Goal: Task Accomplishment & Management: Use online tool/utility

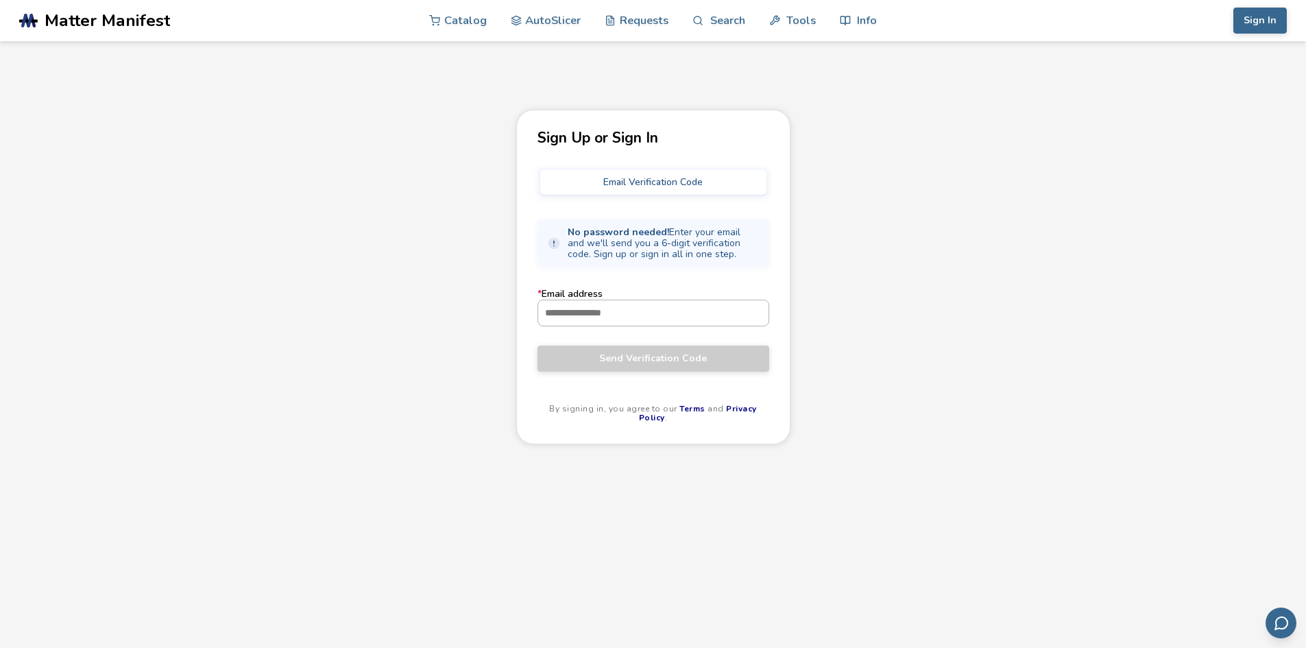
click at [708, 306] on input "* Email address" at bounding box center [653, 312] width 230 height 25
paste input "**********"
type input "**********"
click at [639, 368] on button "Send Verification Code" at bounding box center [653, 359] width 232 height 26
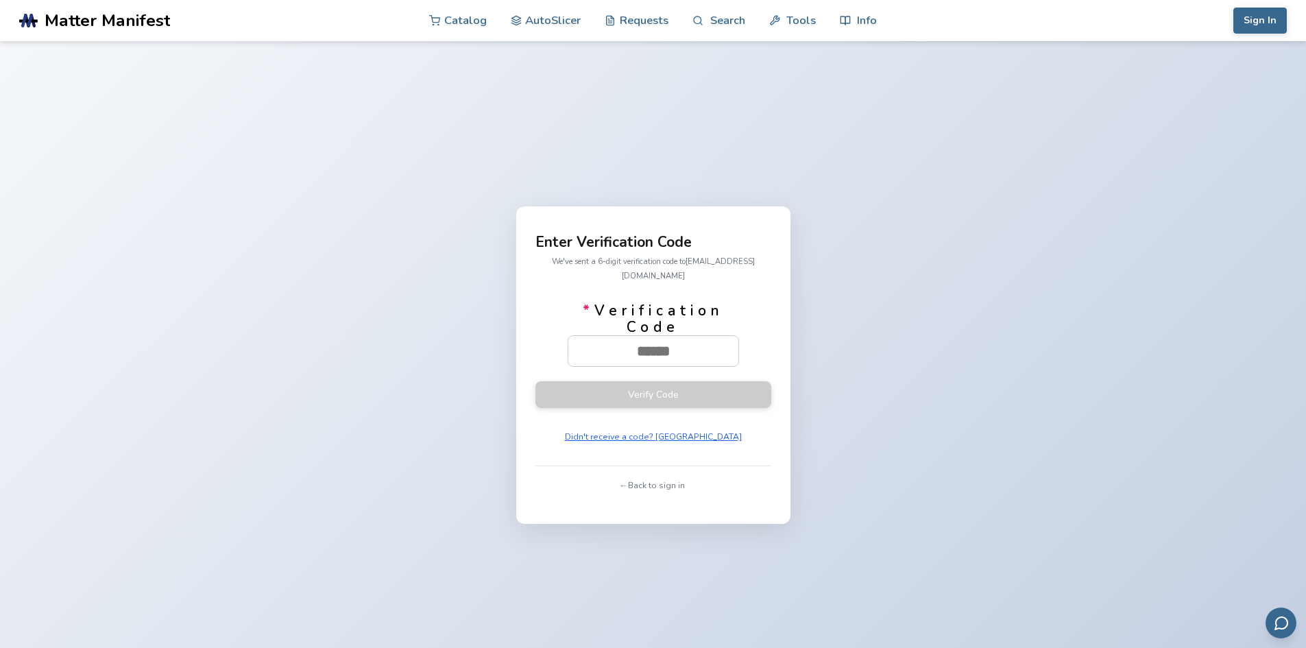
paste input "******"
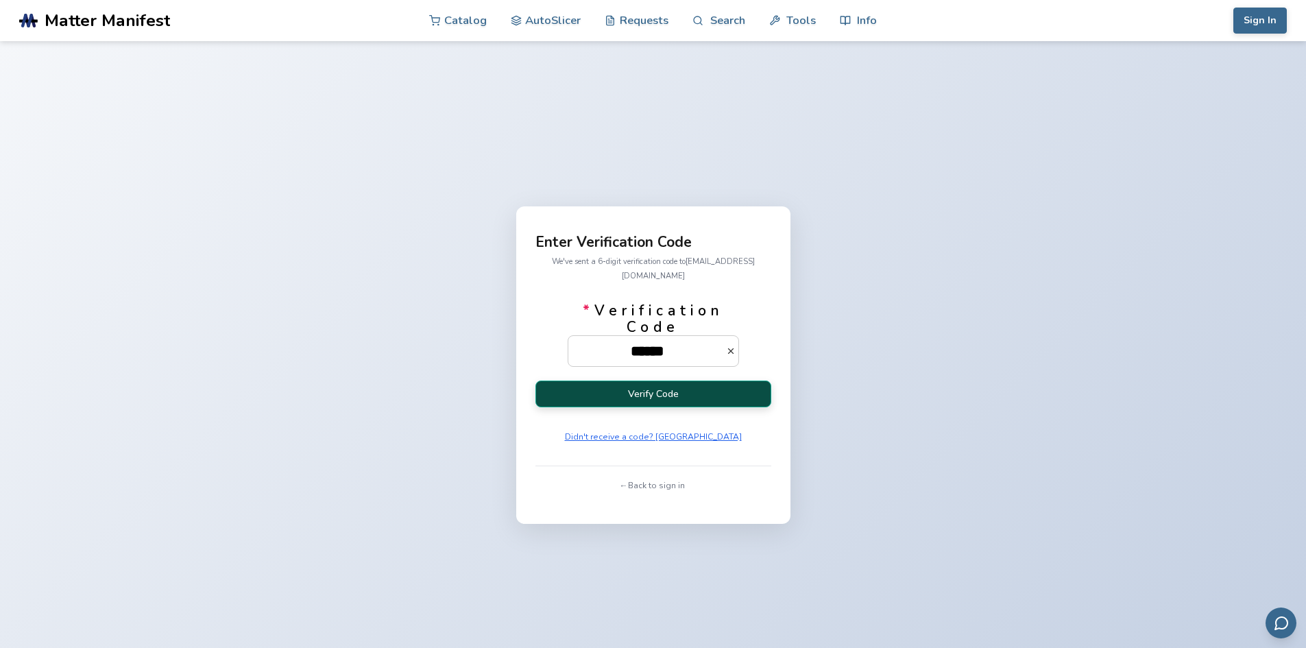
type input "******"
click at [641, 385] on button "Verify Code" at bounding box center [653, 393] width 236 height 27
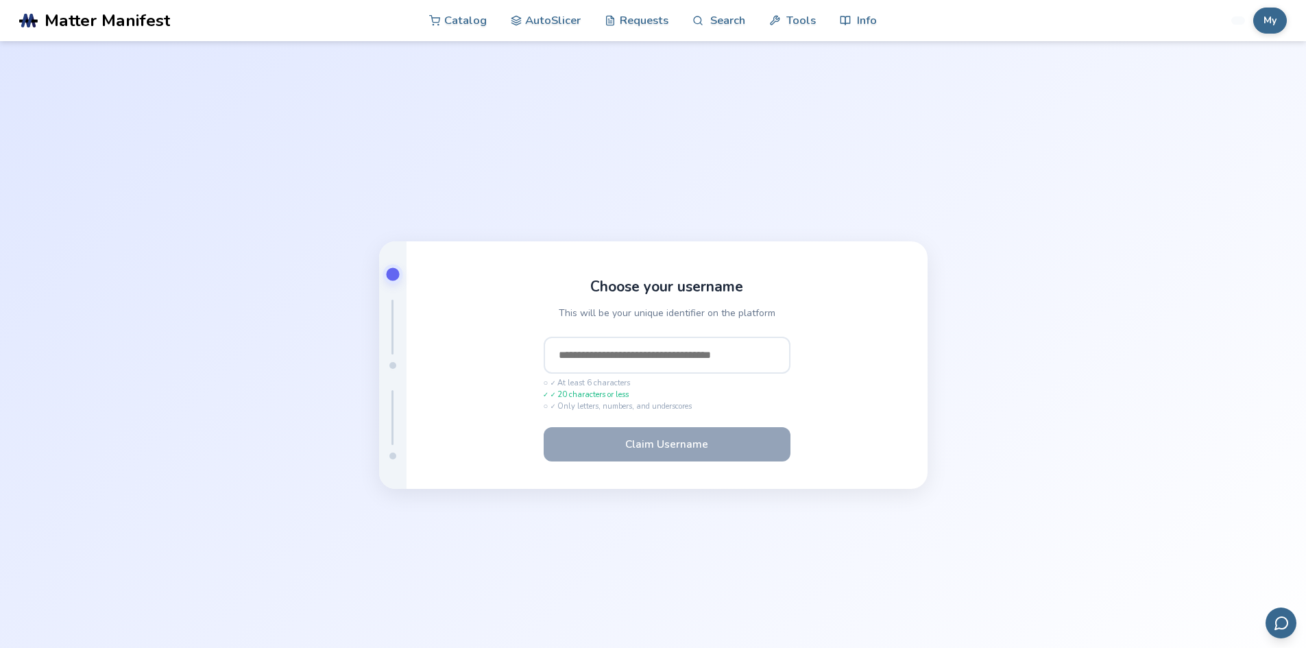
click at [679, 354] on input "text" at bounding box center [667, 355] width 247 height 37
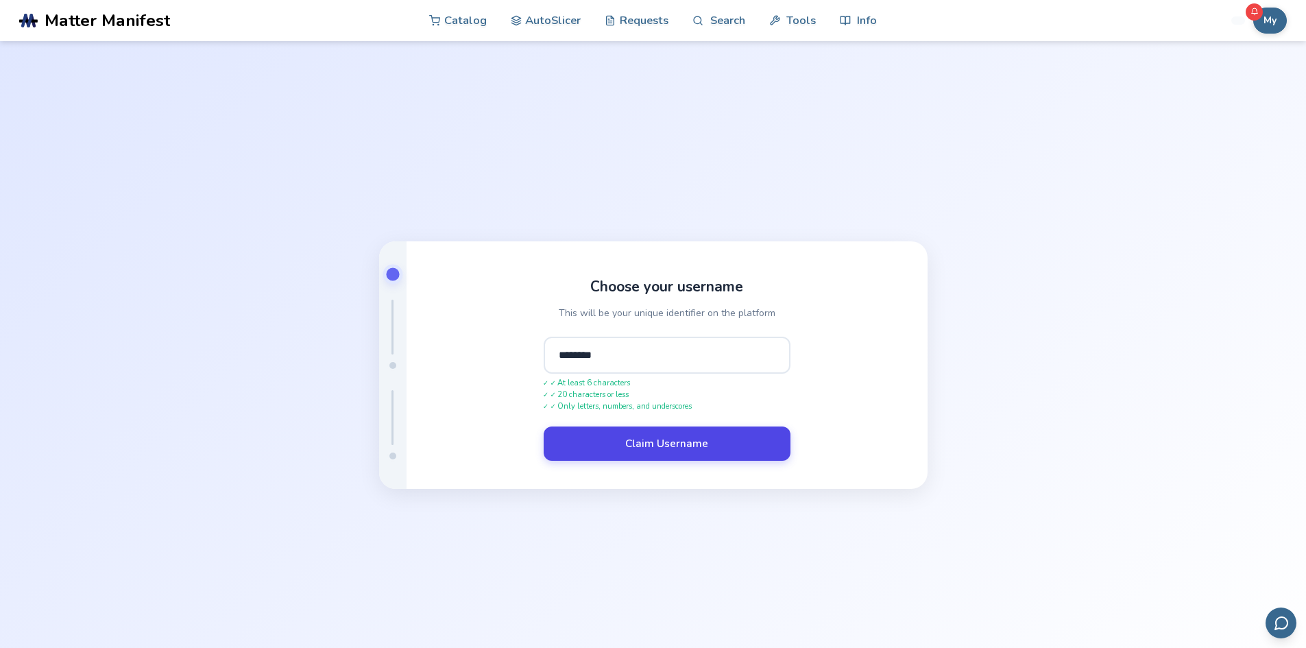
type input "********"
click at [642, 445] on button "Claim Username" at bounding box center [667, 443] width 247 height 34
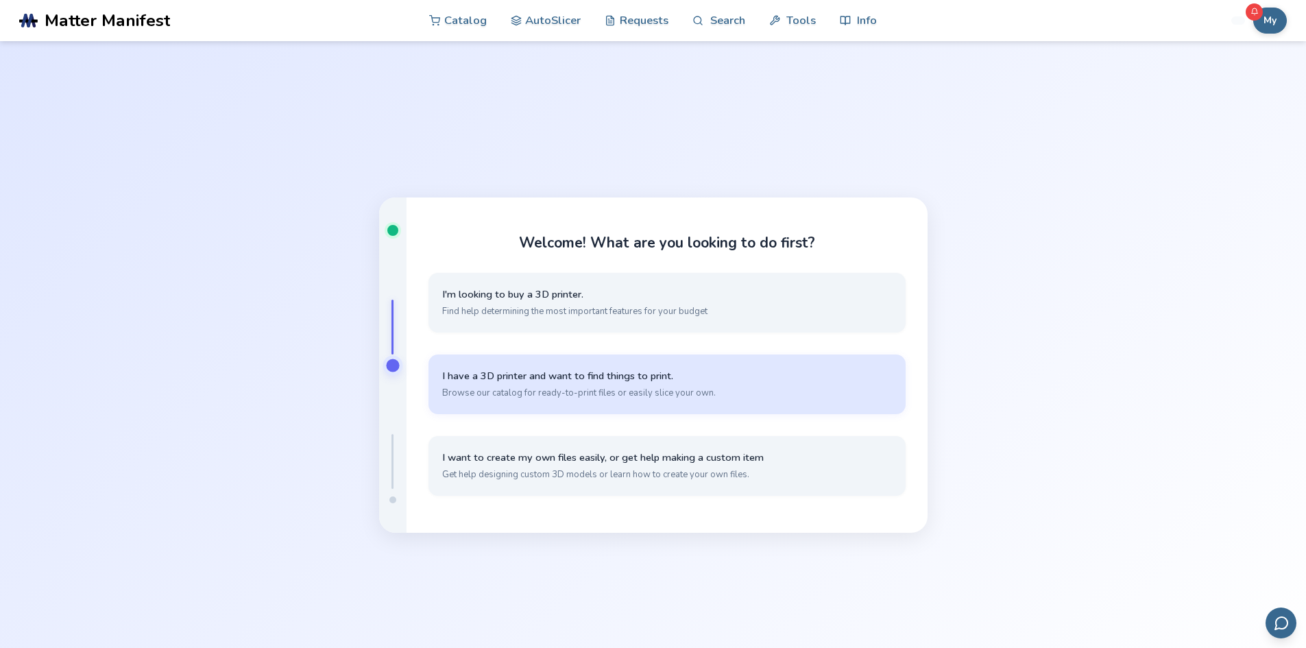
click at [597, 381] on span "I have a 3D printer and want to find things to print." at bounding box center [667, 376] width 450 height 13
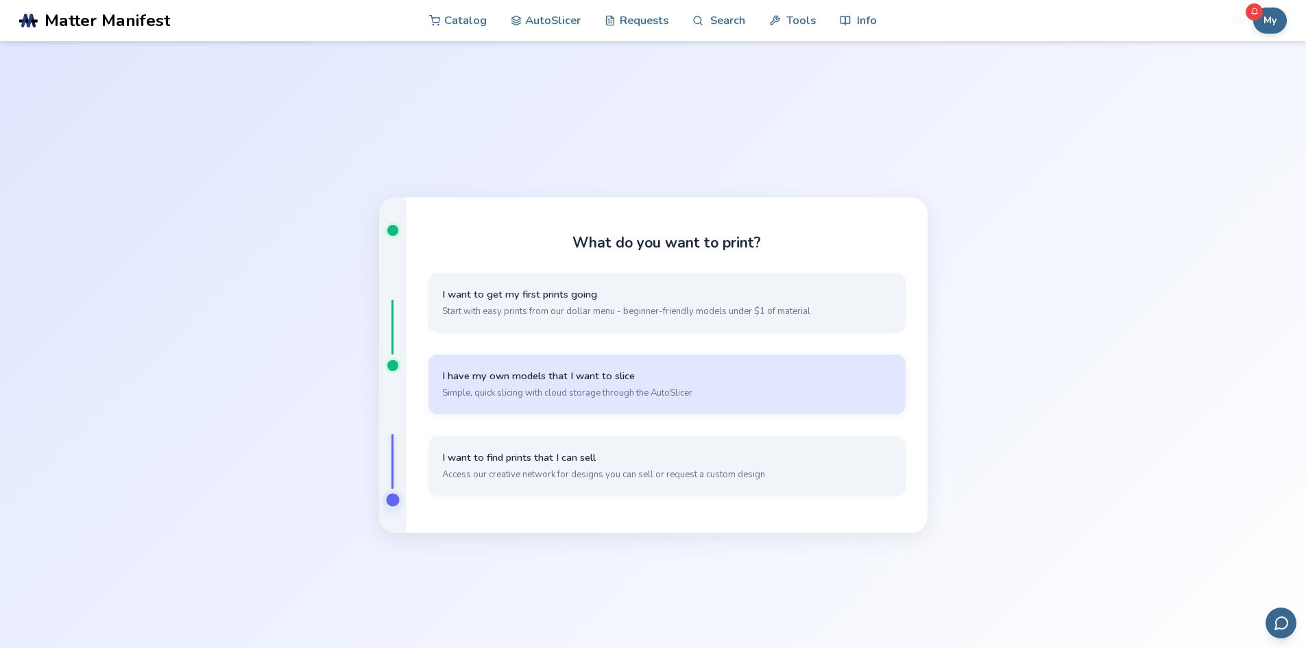
click at [494, 400] on button "I have my own models that I want to slice Simple, quick slicing with cloud stor…" at bounding box center [666, 384] width 477 height 60
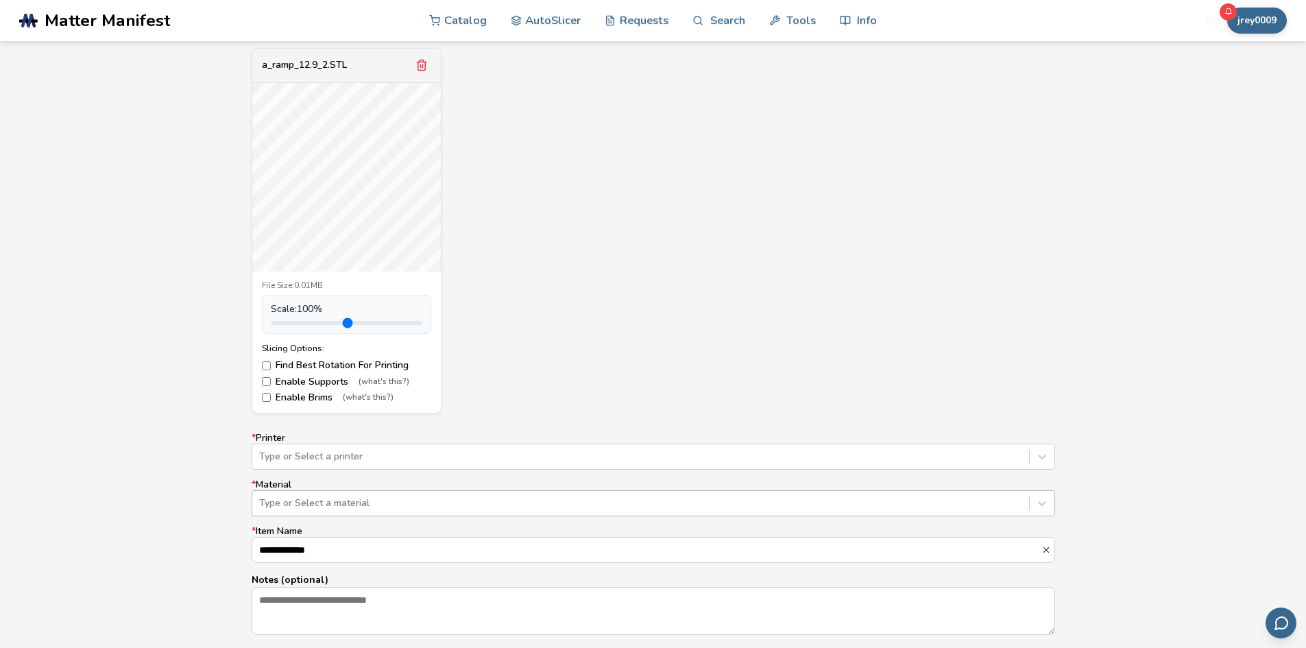
scroll to position [617, 0]
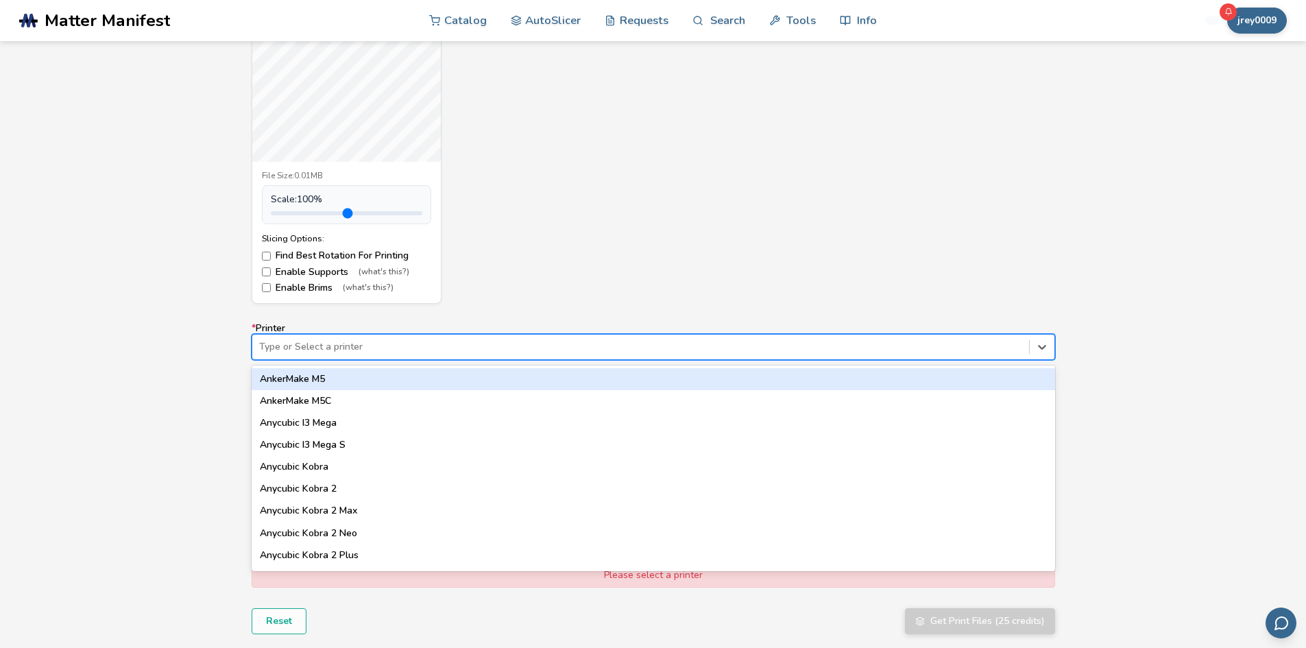
click at [334, 346] on div at bounding box center [640, 347] width 763 height 14
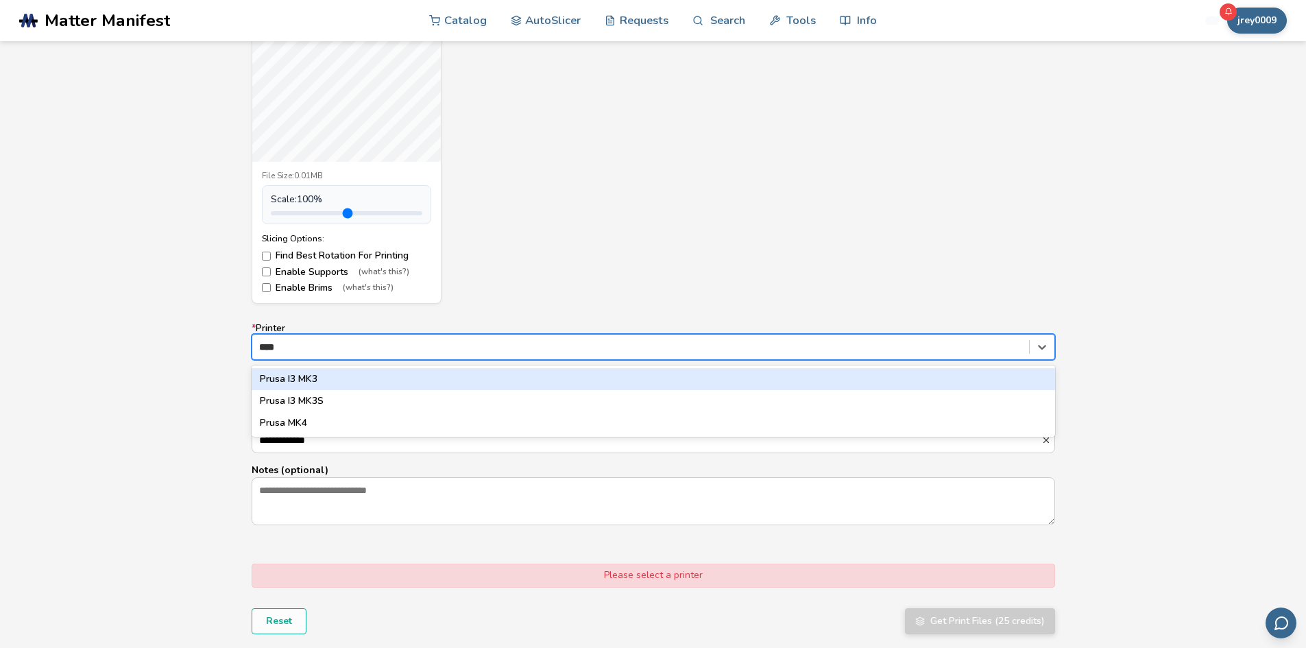
type input "*****"
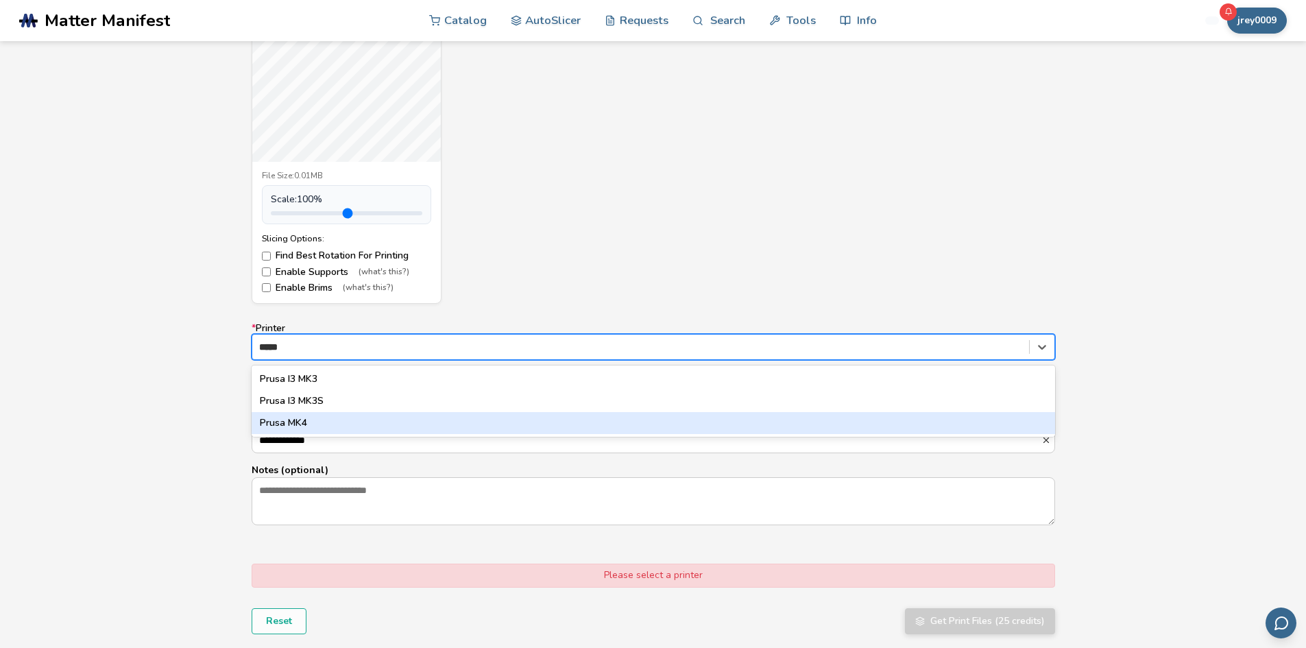
click at [347, 409] on div "Prusa I3 MK3S" at bounding box center [653, 401] width 803 height 22
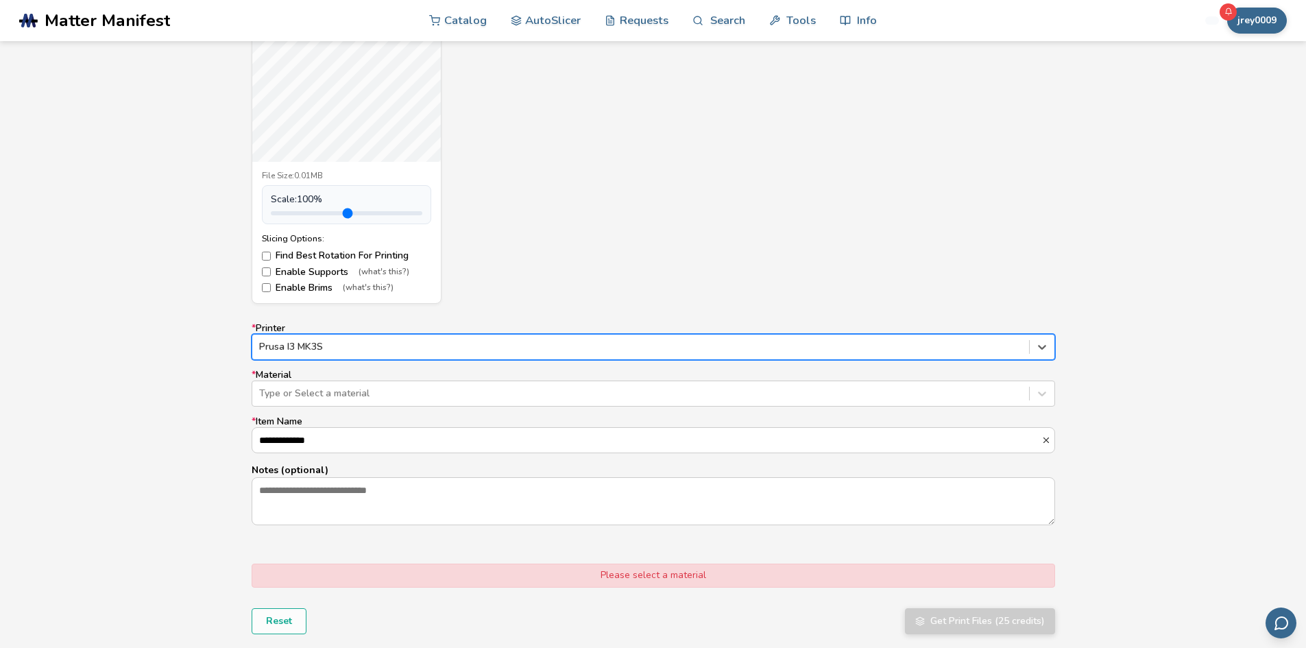
click at [347, 343] on div at bounding box center [640, 347] width 763 height 14
click at [342, 350] on div at bounding box center [640, 347] width 763 height 14
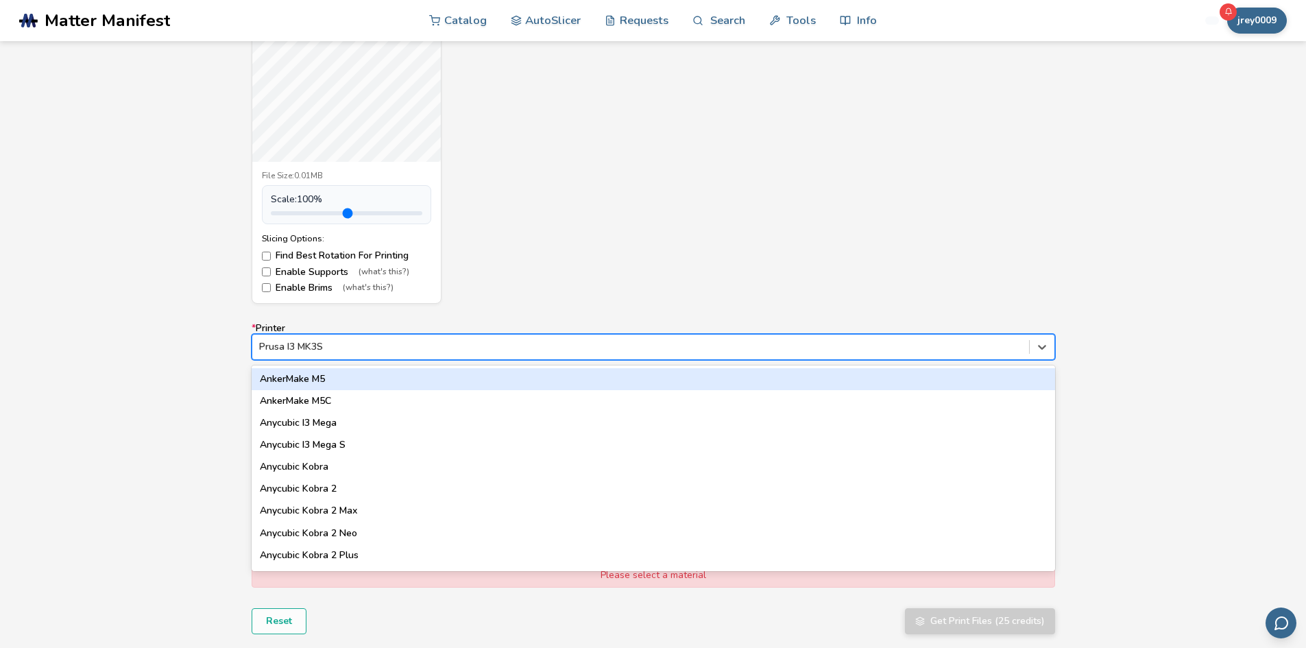
click at [331, 341] on div at bounding box center [640, 347] width 763 height 14
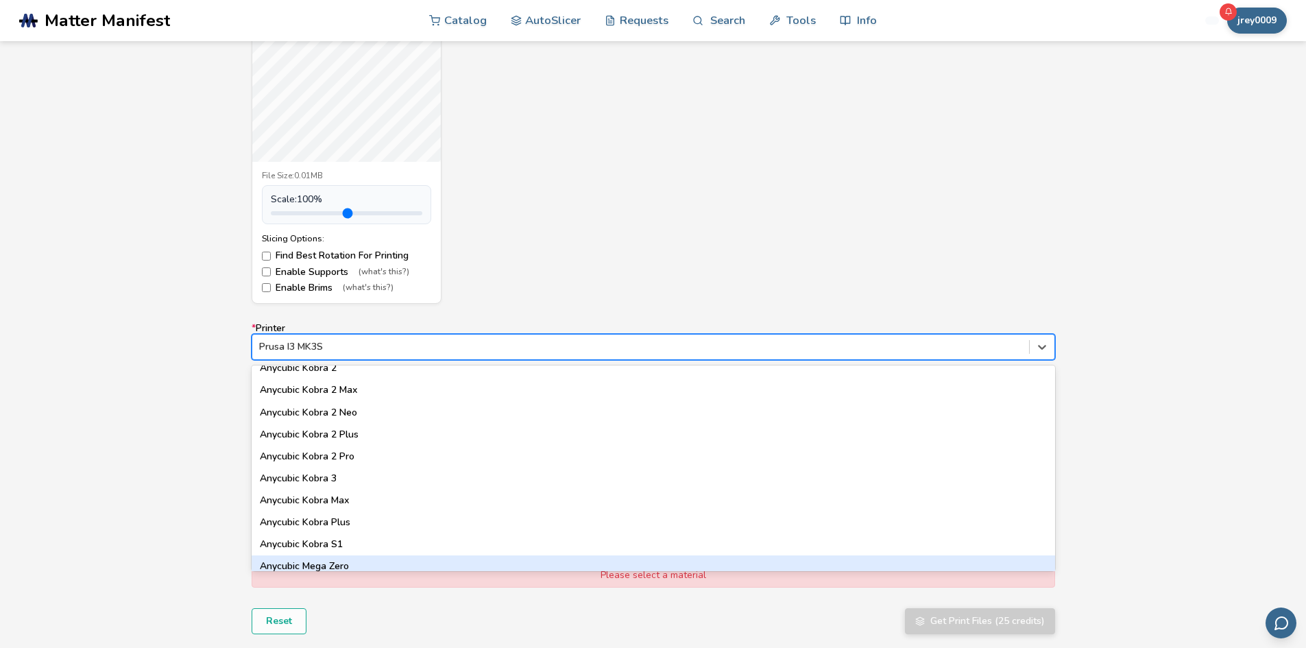
scroll to position [206, 0]
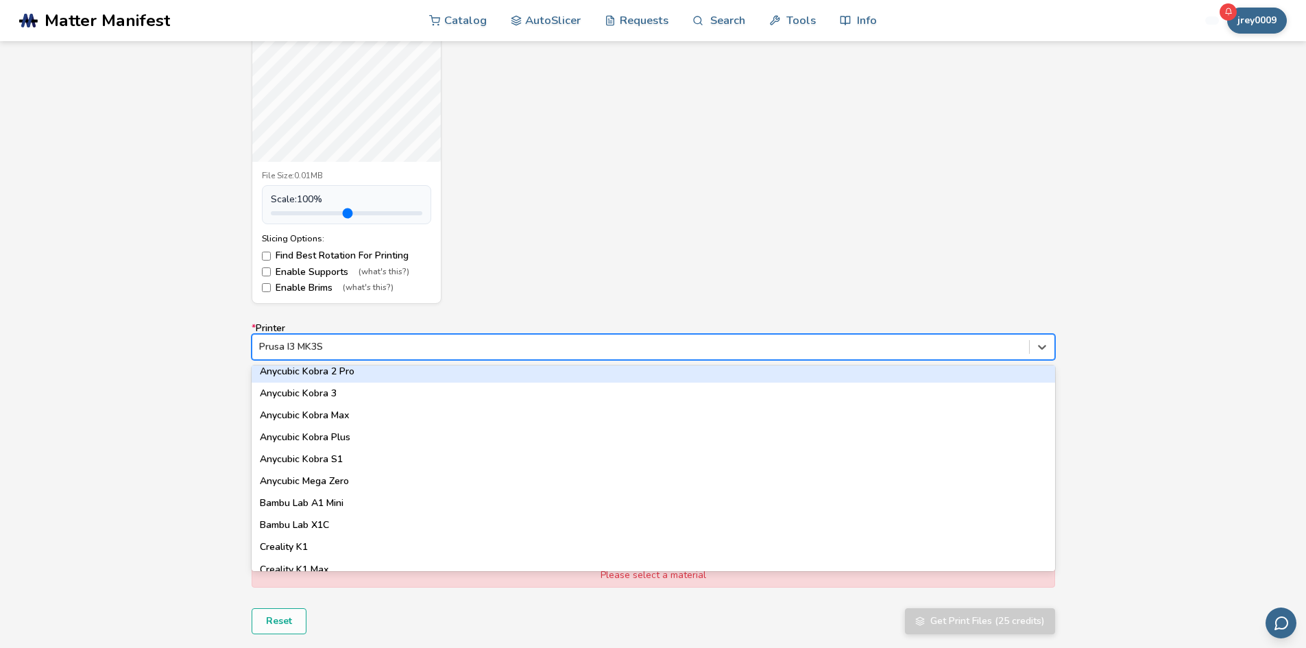
drag, startPoint x: 336, startPoint y: 345, endPoint x: 276, endPoint y: 322, distance: 63.8
click at [276, 323] on label "* Printer option Prusa I3 MK3S, selected. 64 results available. Use Up and Down…" at bounding box center [653, 341] width 803 height 37
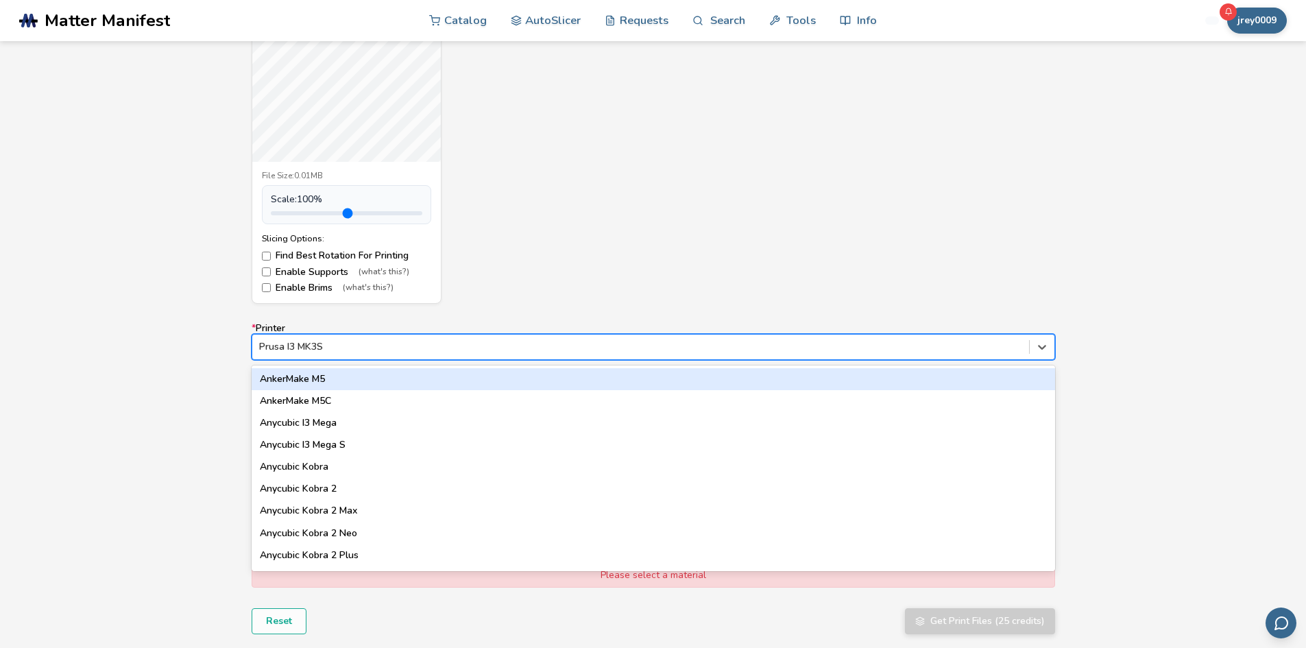
click at [308, 346] on div at bounding box center [640, 347] width 763 height 14
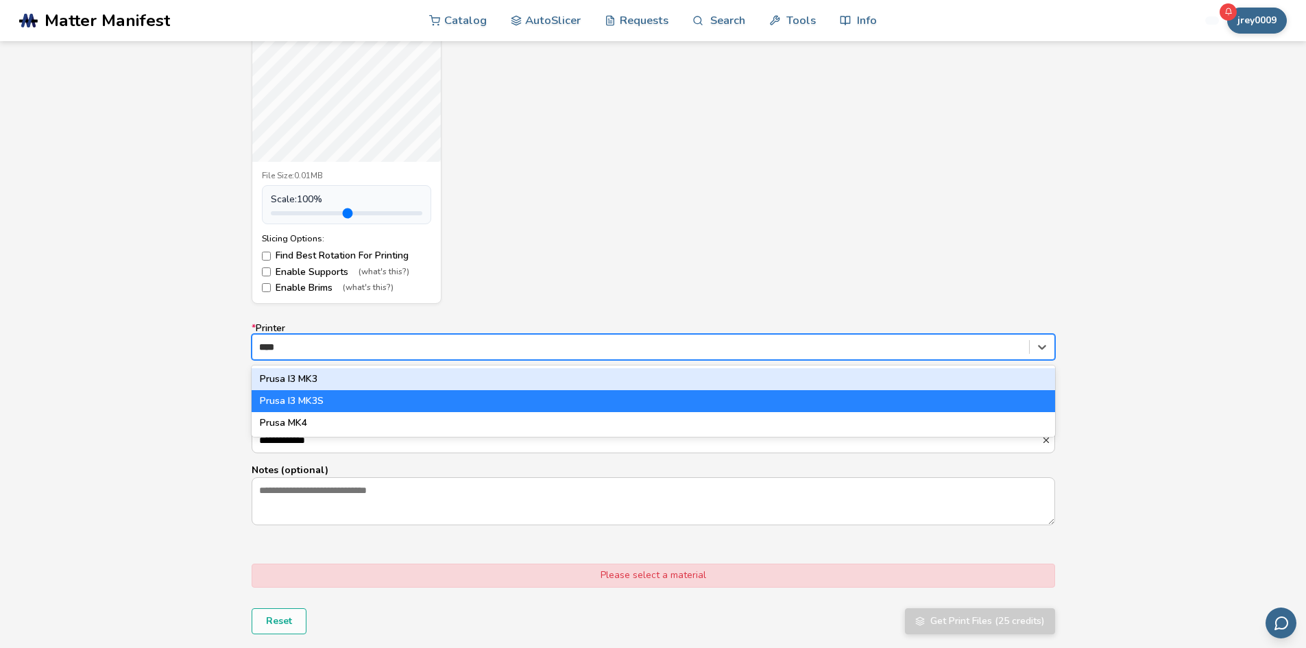
type input "*****"
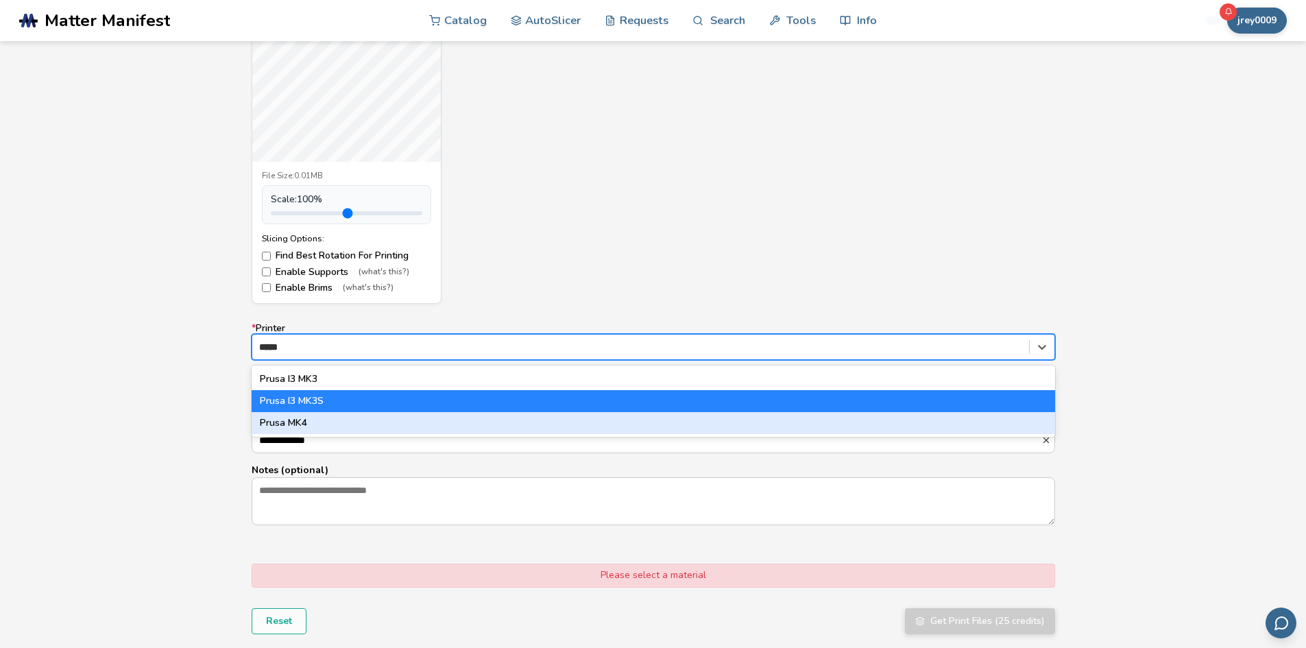
click at [293, 425] on div "Prusa MK4" at bounding box center [653, 423] width 803 height 22
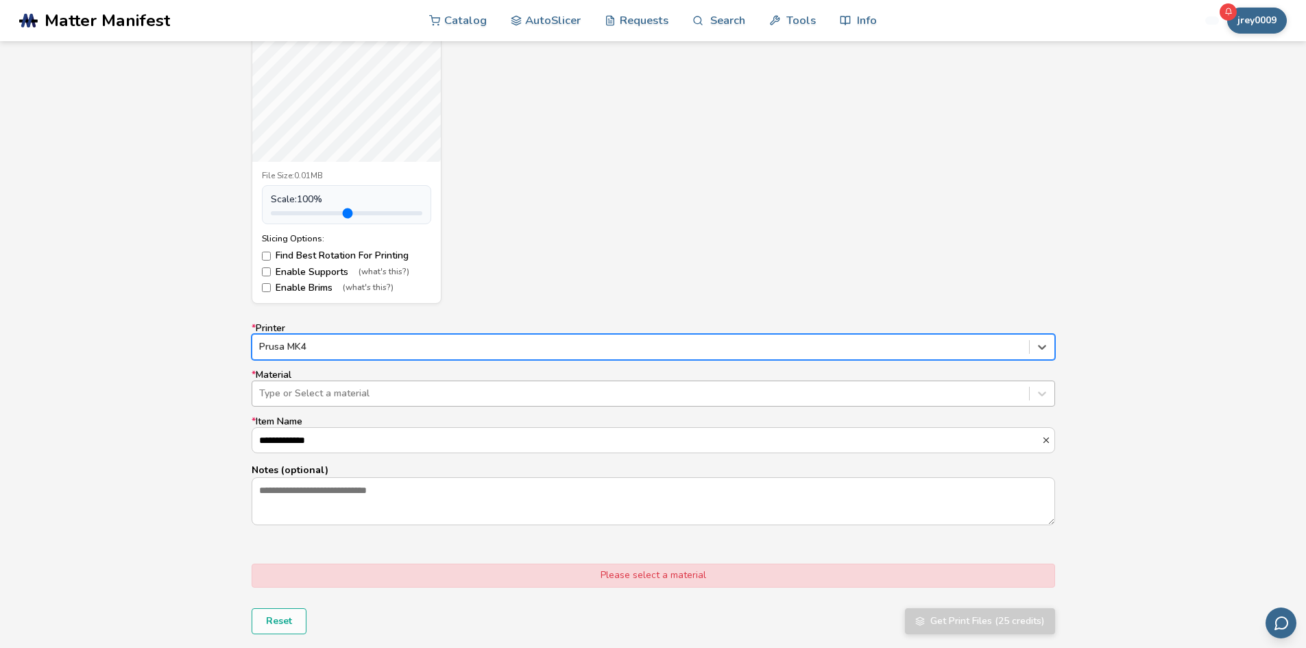
click at [315, 399] on div at bounding box center [640, 394] width 763 height 14
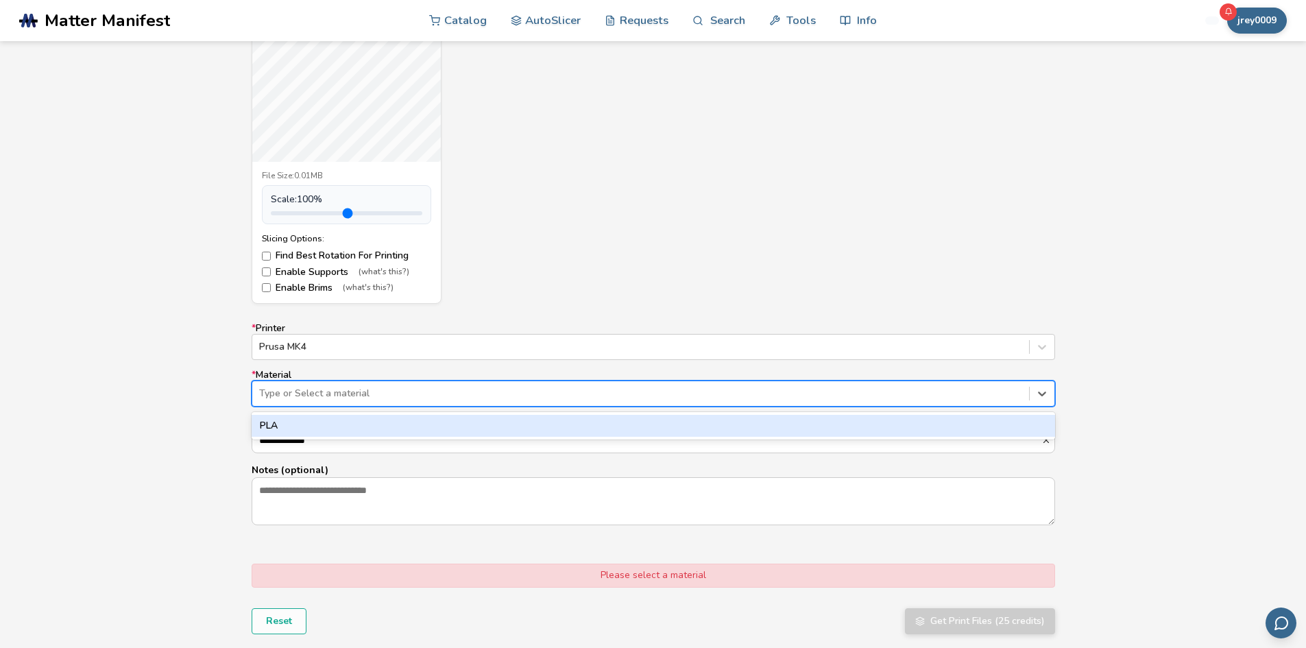
click at [306, 421] on div "PLA" at bounding box center [653, 426] width 803 height 22
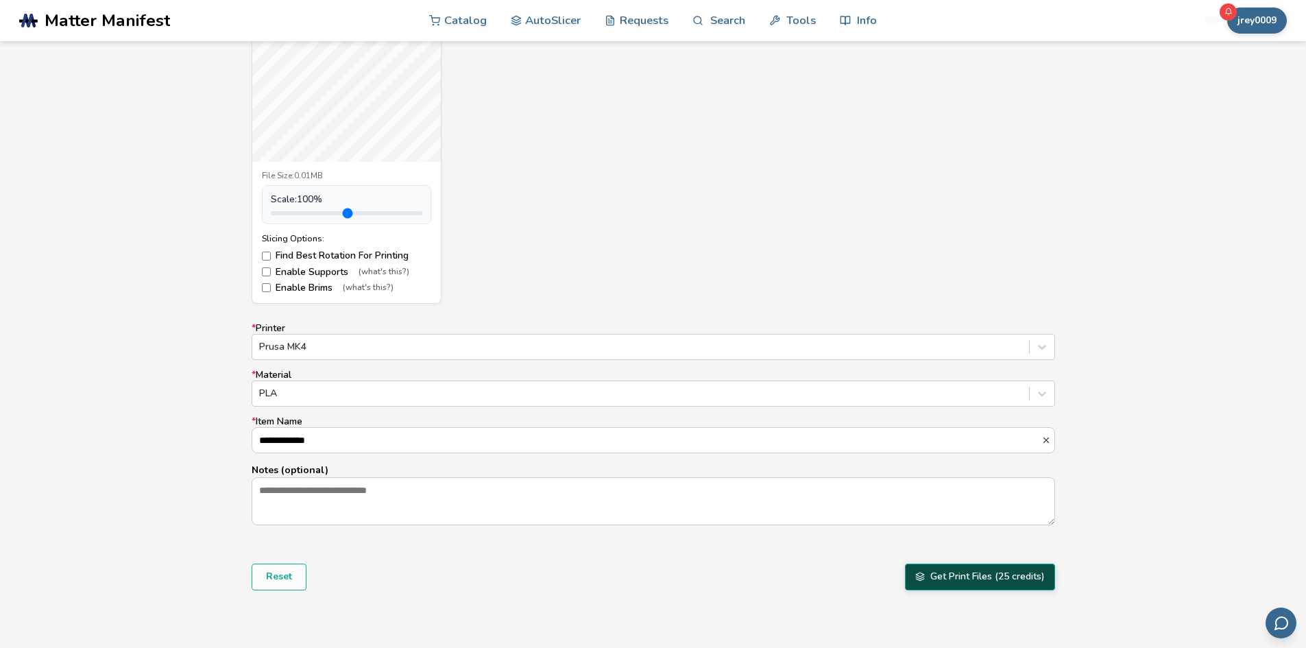
click at [1005, 577] on button "Get Print Files (25 credits)" at bounding box center [980, 577] width 150 height 26
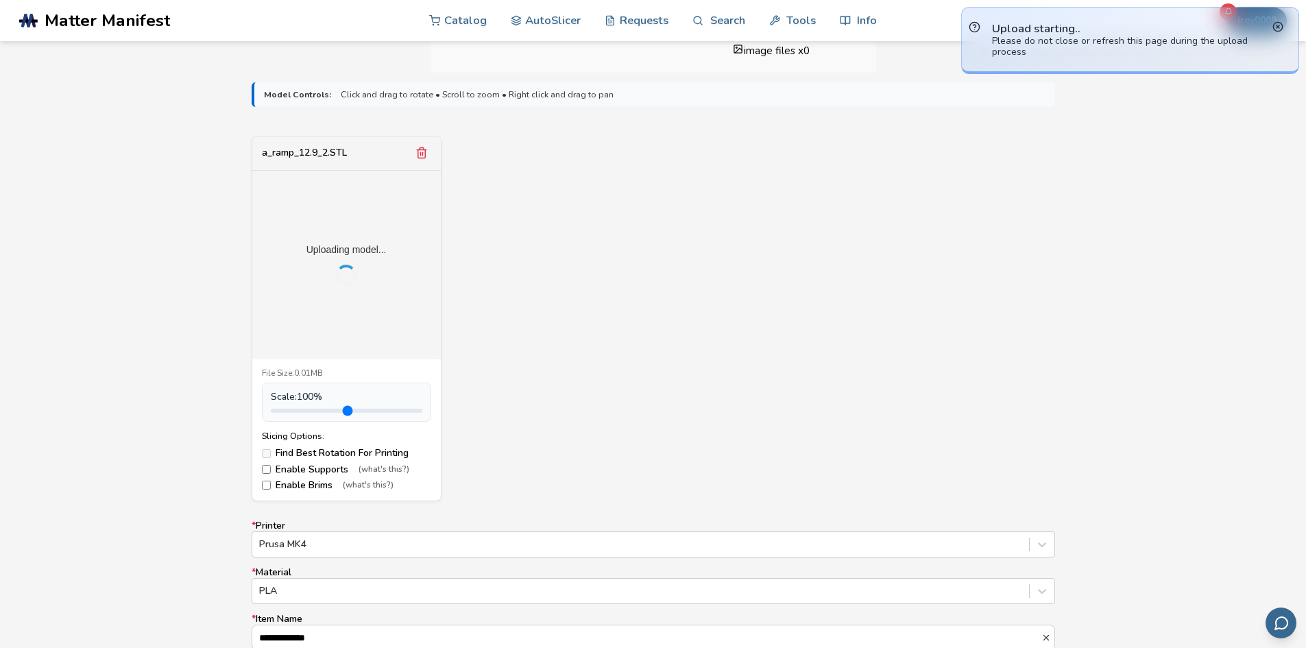
scroll to position [411, 0]
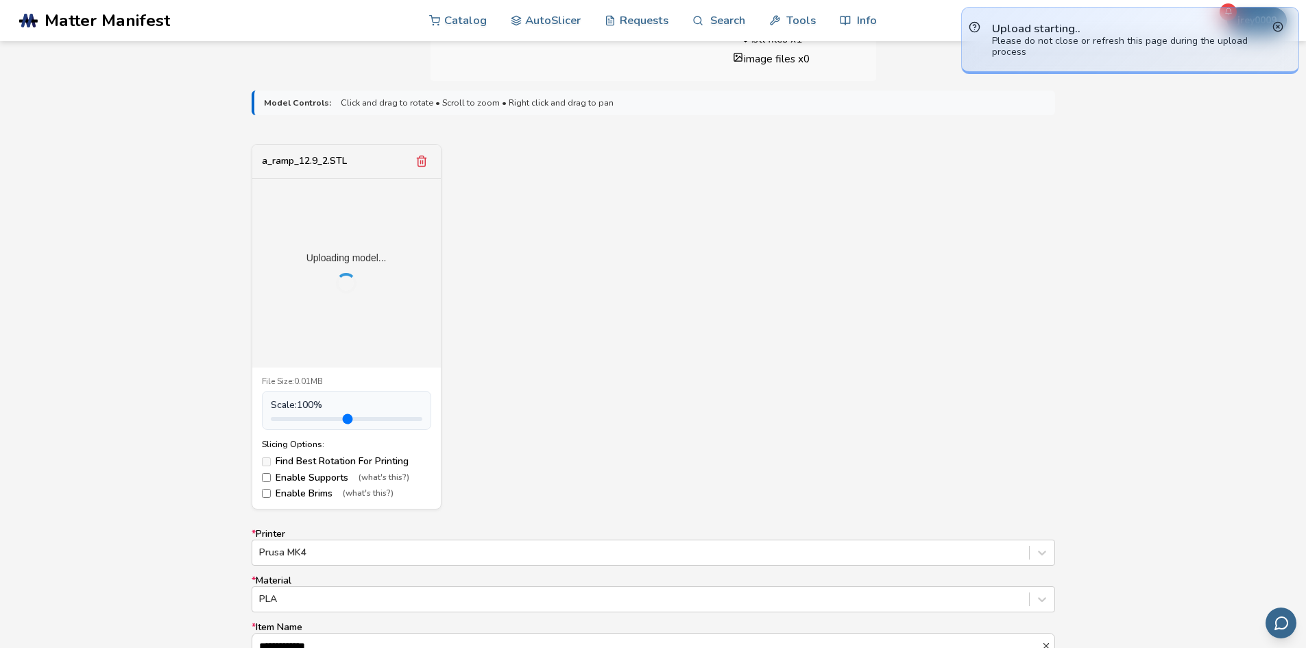
click at [270, 472] on label "Enable Supports (what's this?)" at bounding box center [346, 477] width 169 height 11
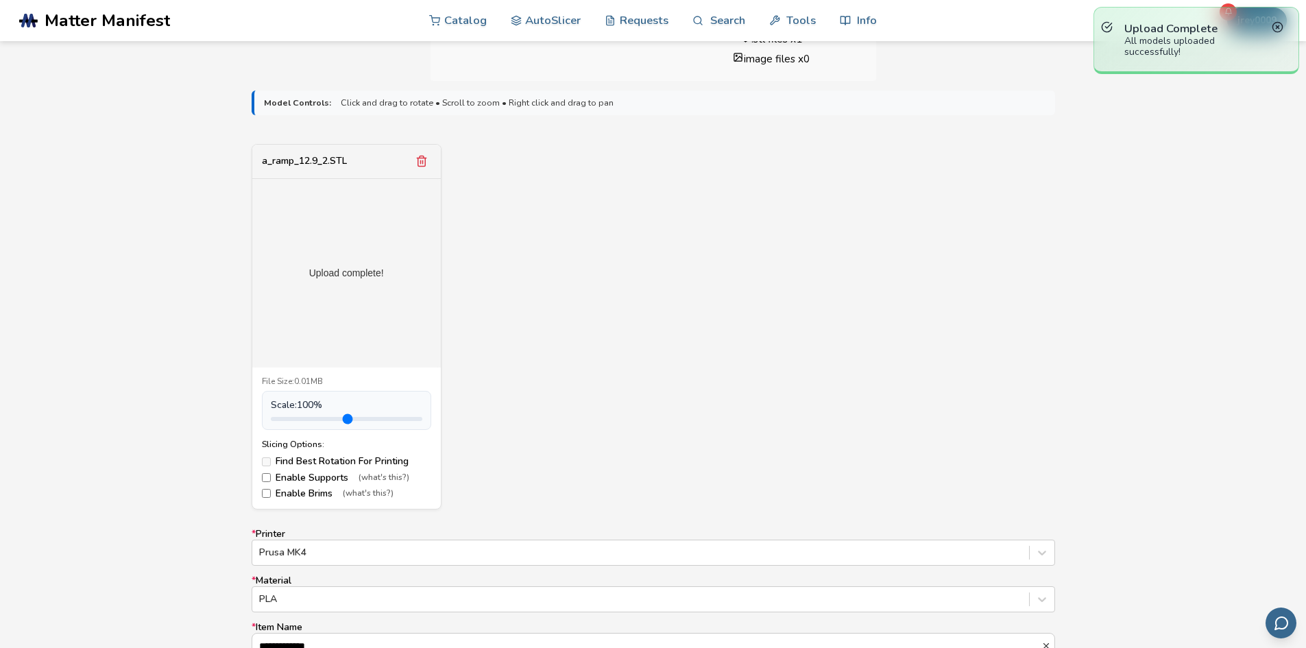
scroll to position [823, 0]
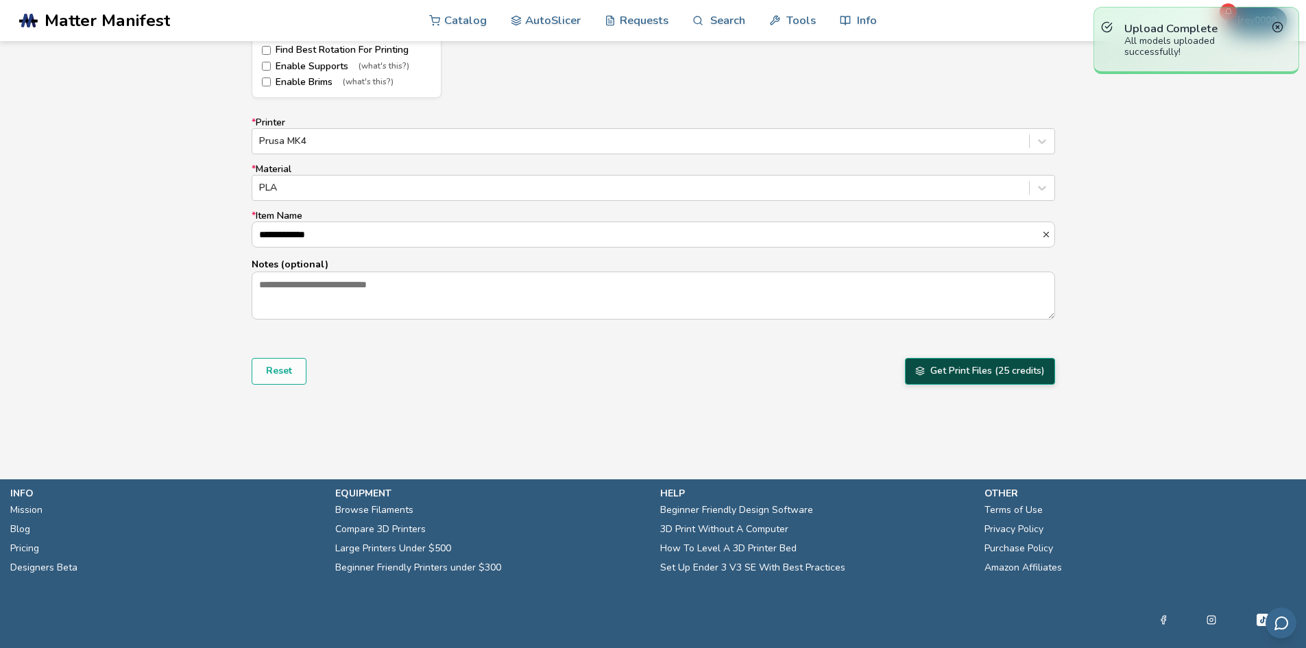
click at [999, 375] on button "Get Print Files (25 credits)" at bounding box center [980, 371] width 150 height 26
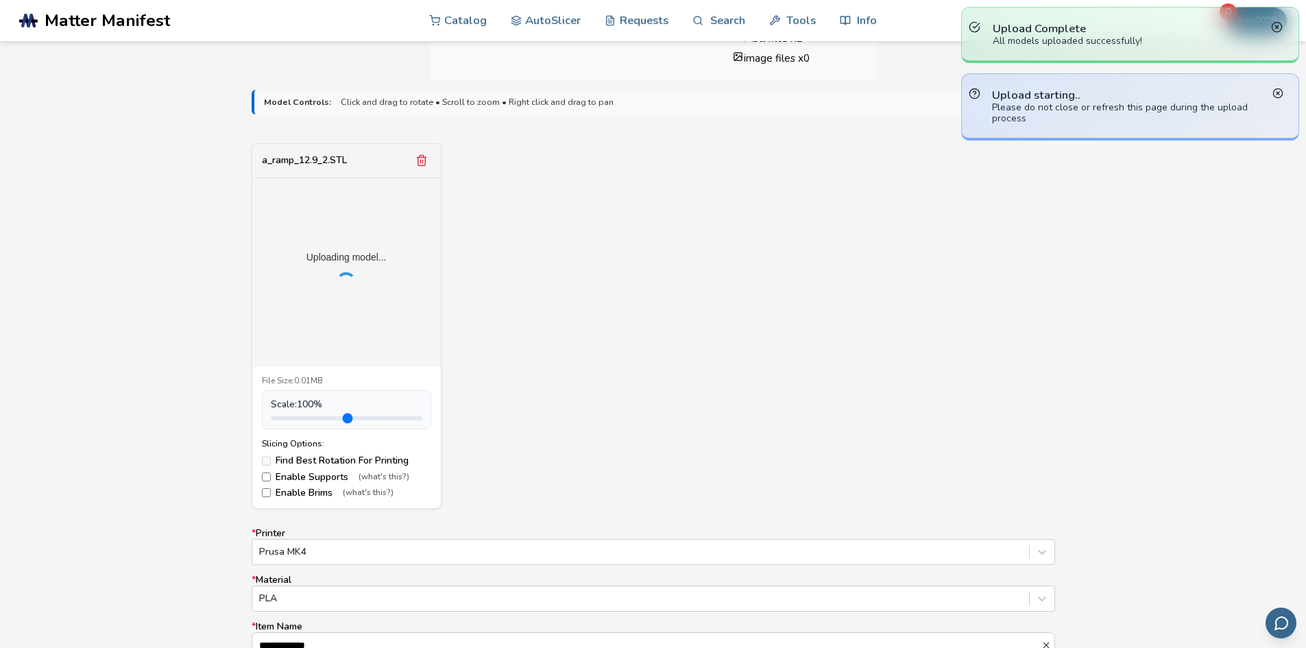
scroll to position [411, 0]
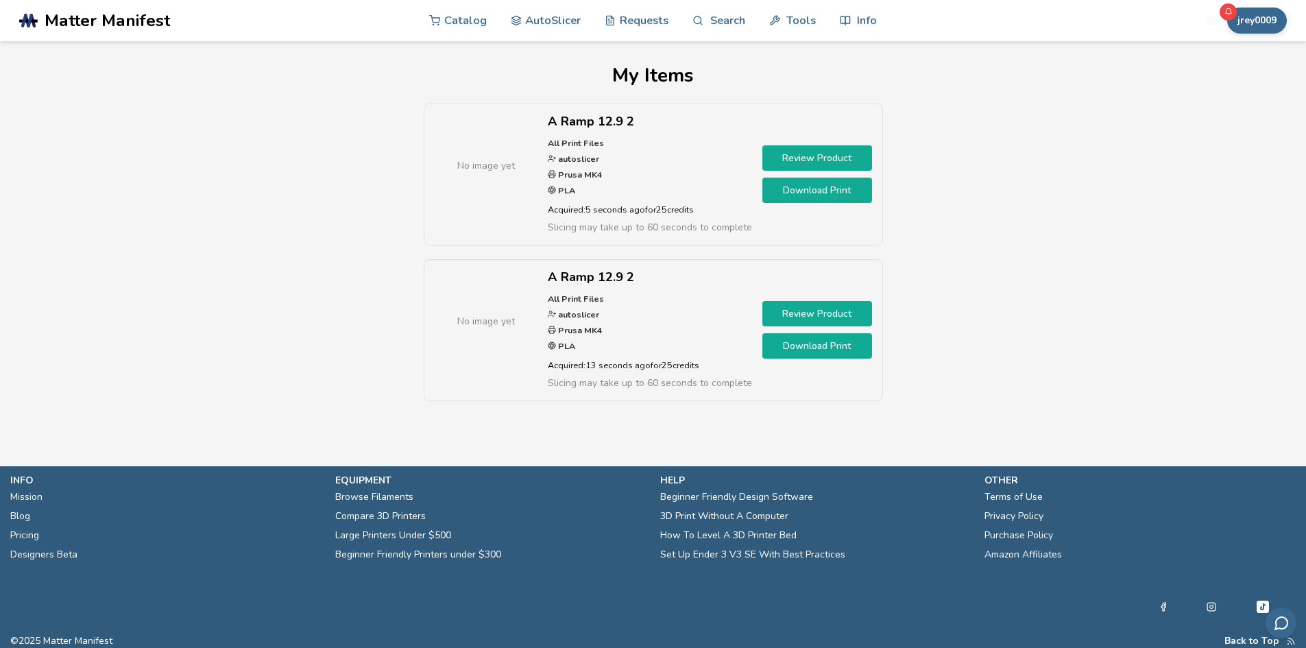
click at [813, 159] on link "Review Product" at bounding box center [817, 157] width 110 height 25
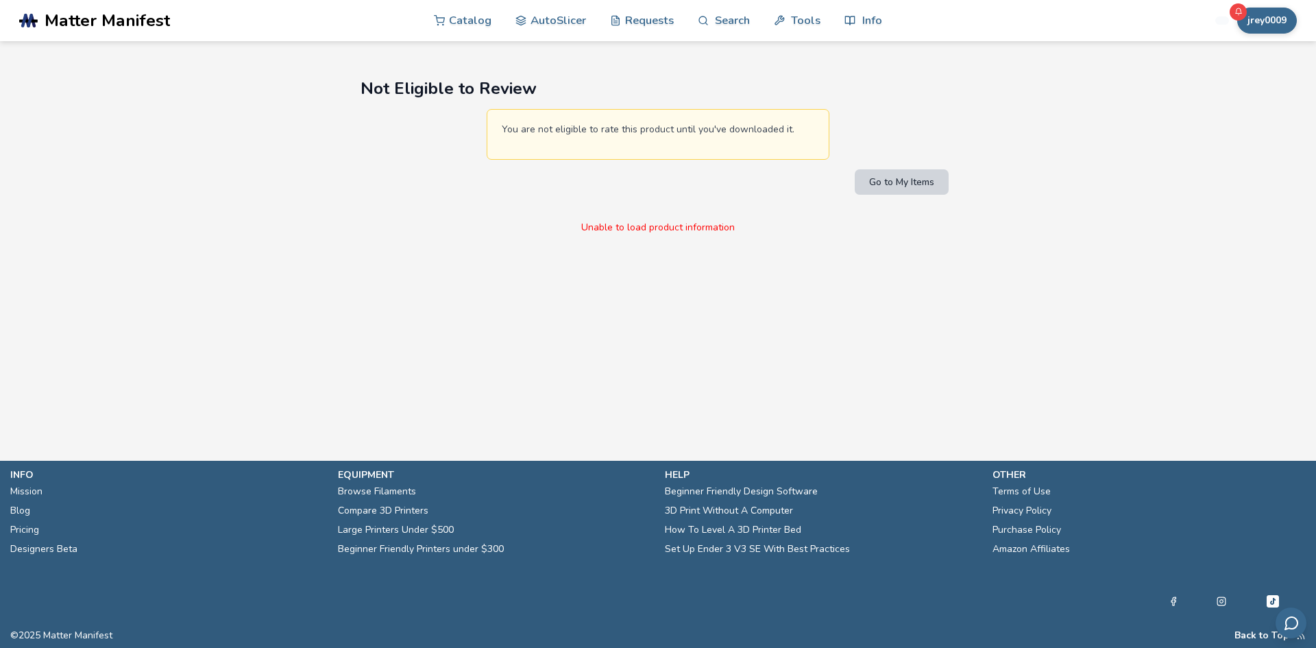
click at [892, 180] on button "Go to My Items" at bounding box center [902, 181] width 94 height 25
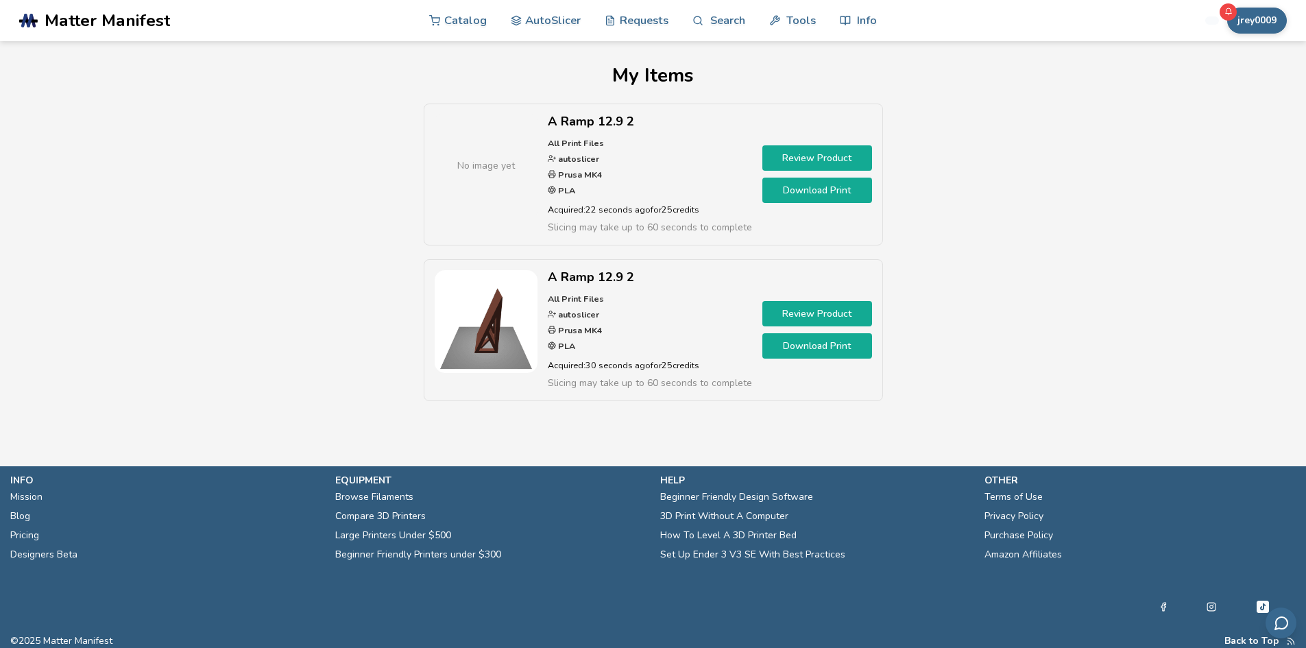
click at [782, 313] on link "Review Product" at bounding box center [817, 313] width 110 height 25
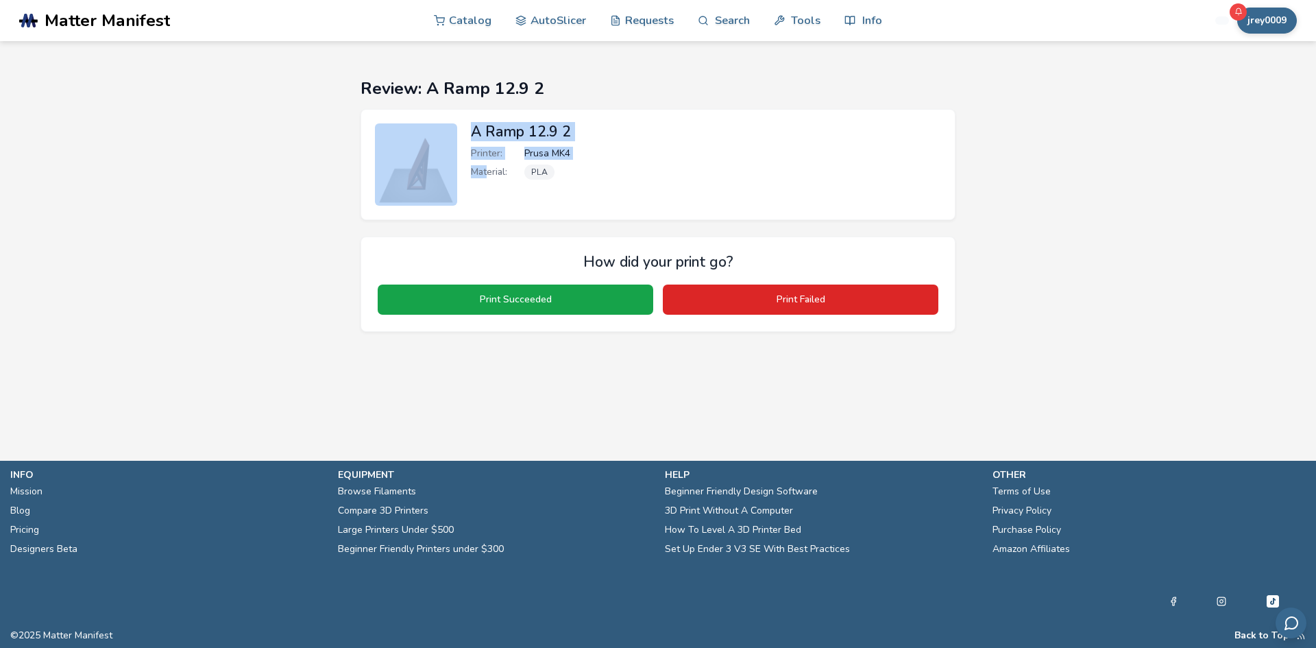
drag, startPoint x: 487, startPoint y: 195, endPoint x: 415, endPoint y: 194, distance: 72.0
click at [407, 188] on div "A Ramp 12.9 2 Printer: Prusa MK4 Material: PLA" at bounding box center [658, 164] width 595 height 111
click at [269, 172] on section "Review: A Ramp 12.9 2 A Ramp 12.9 2 Printer: Prusa MK4 Material: PLA How did yo…" at bounding box center [658, 205] width 1234 height 328
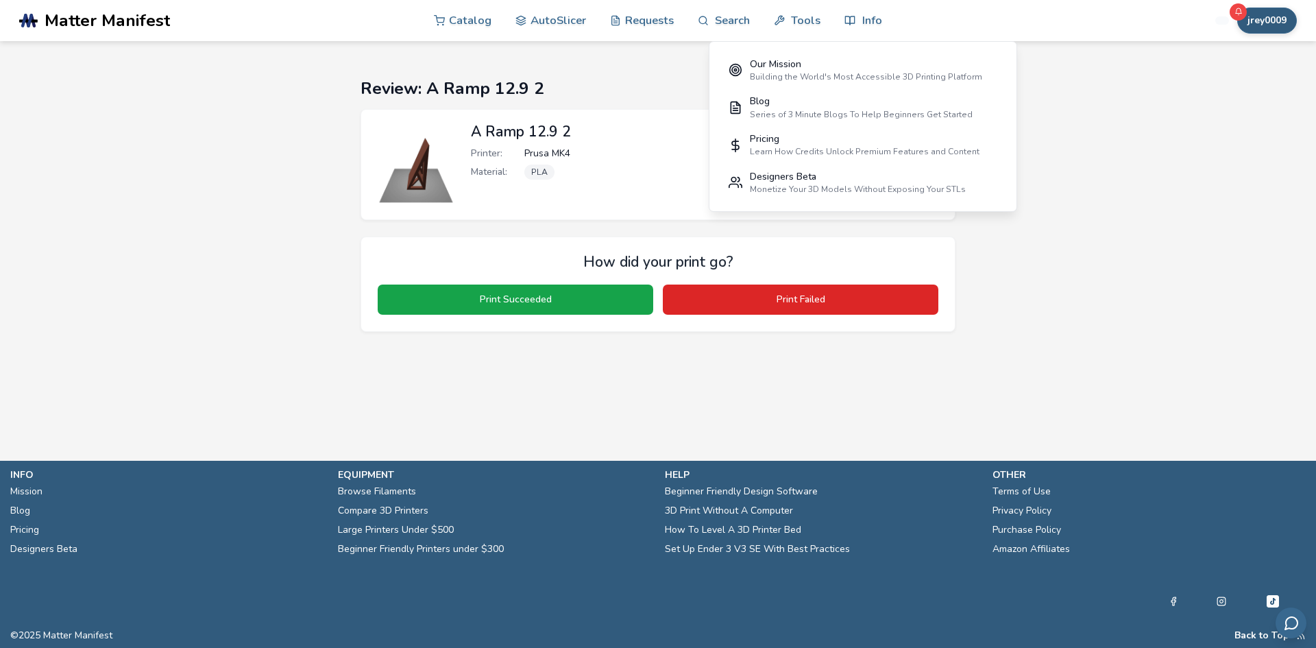
click at [1262, 22] on button "jrey0009" at bounding box center [1267, 21] width 60 height 26
click at [1230, 114] on button "My Items" at bounding box center [1246, 108] width 96 height 27
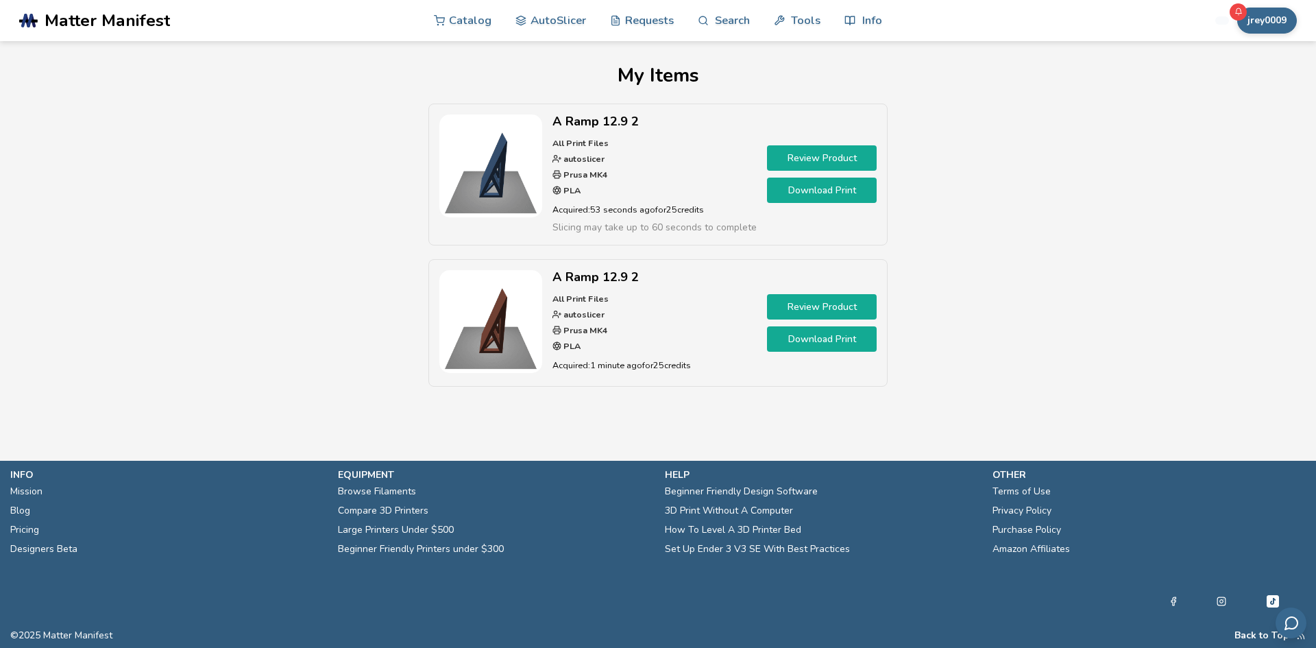
click at [377, 195] on div "A Ramp 12.9 2 All Print Files autoslicer Prusa MK4 PLA Acquired: 53 seconds ago…" at bounding box center [657, 252] width 1181 height 297
click at [823, 151] on link "Review Product" at bounding box center [822, 157] width 110 height 25
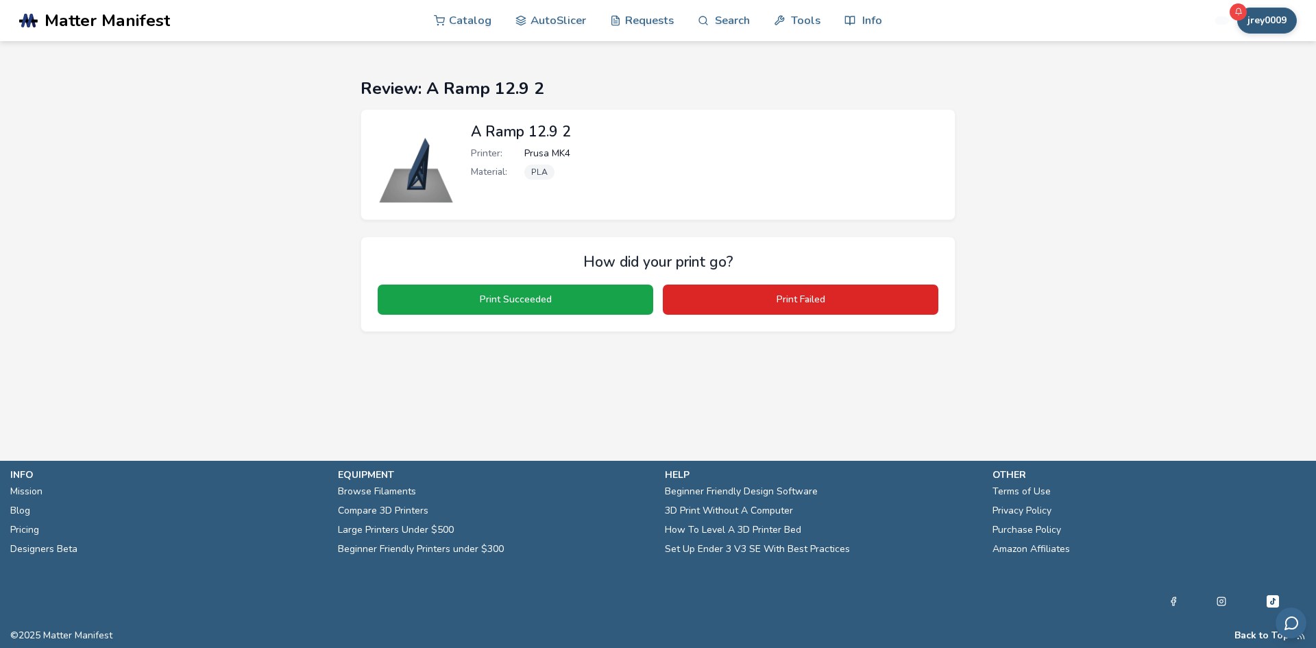
click at [1261, 32] on button "jrey0009" at bounding box center [1267, 21] width 60 height 26
click at [1235, 130] on span "Rewards" at bounding box center [1229, 135] width 41 height 11
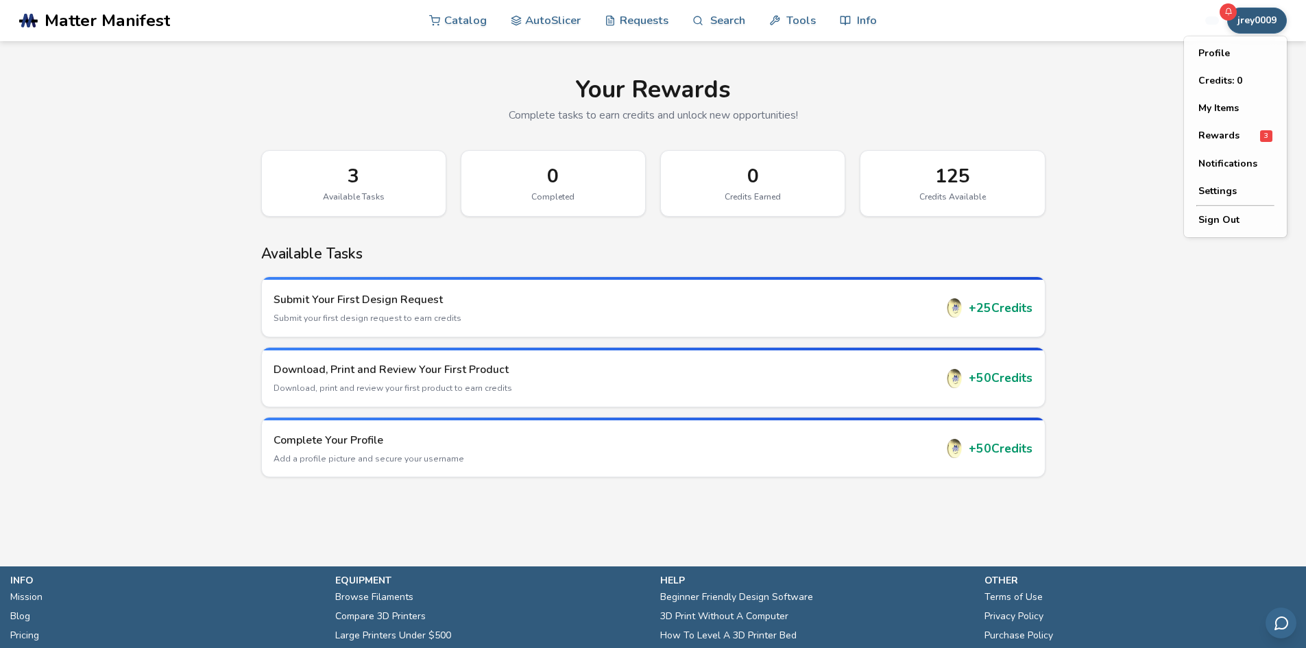
click at [1259, 28] on button "jrey0009" at bounding box center [1257, 21] width 60 height 26
click at [1224, 51] on button "Profile" at bounding box center [1235, 53] width 96 height 27
select select "**********"
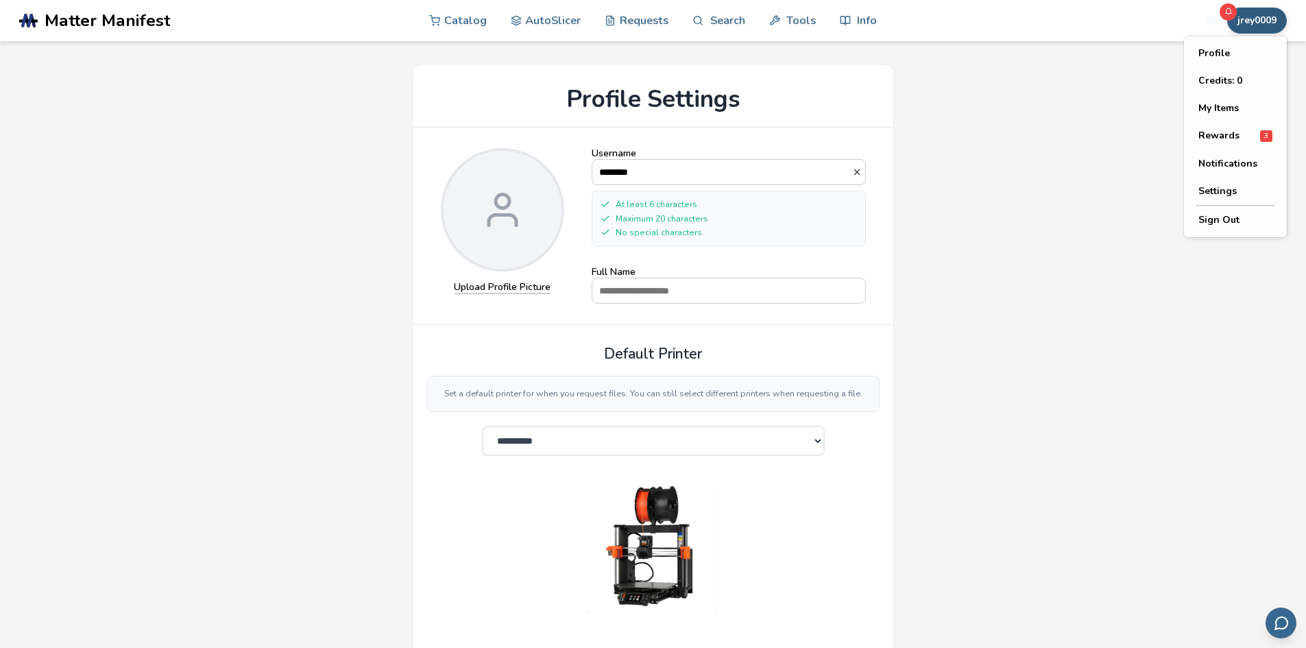
click at [1255, 25] on button "jrey0009" at bounding box center [1257, 21] width 60 height 26
click at [1222, 101] on button "My Items" at bounding box center [1235, 108] width 96 height 27
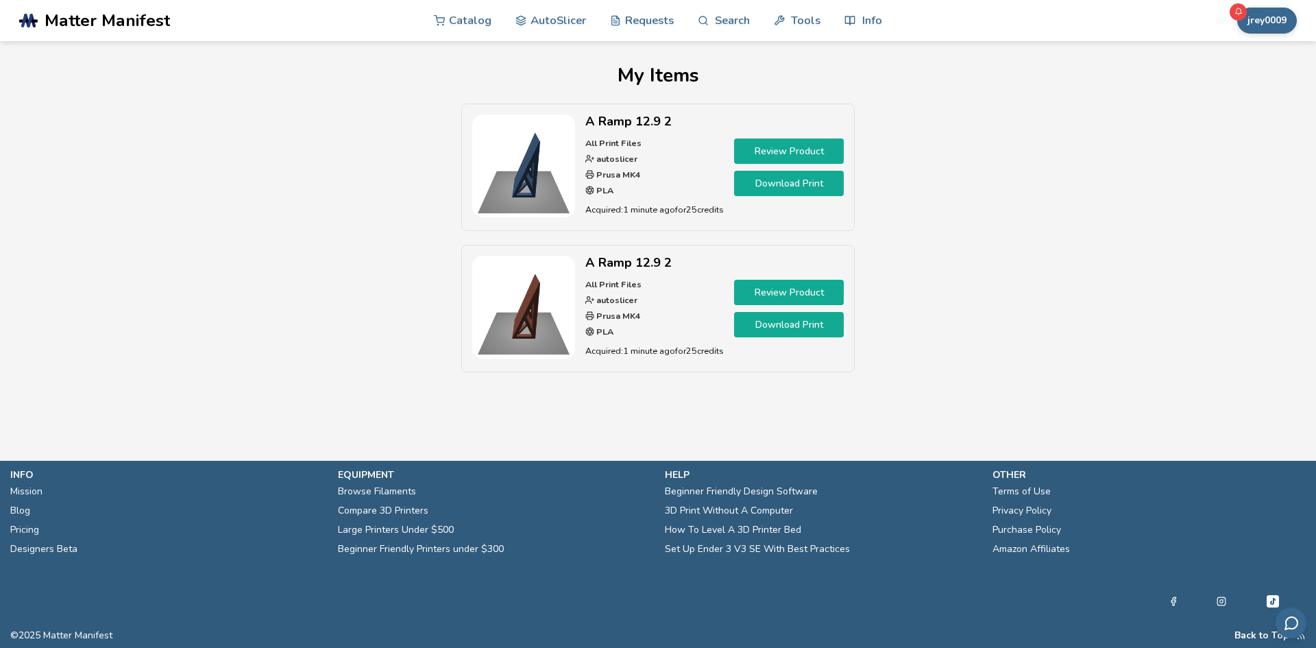
click at [790, 177] on link "Download Print" at bounding box center [789, 183] width 110 height 25
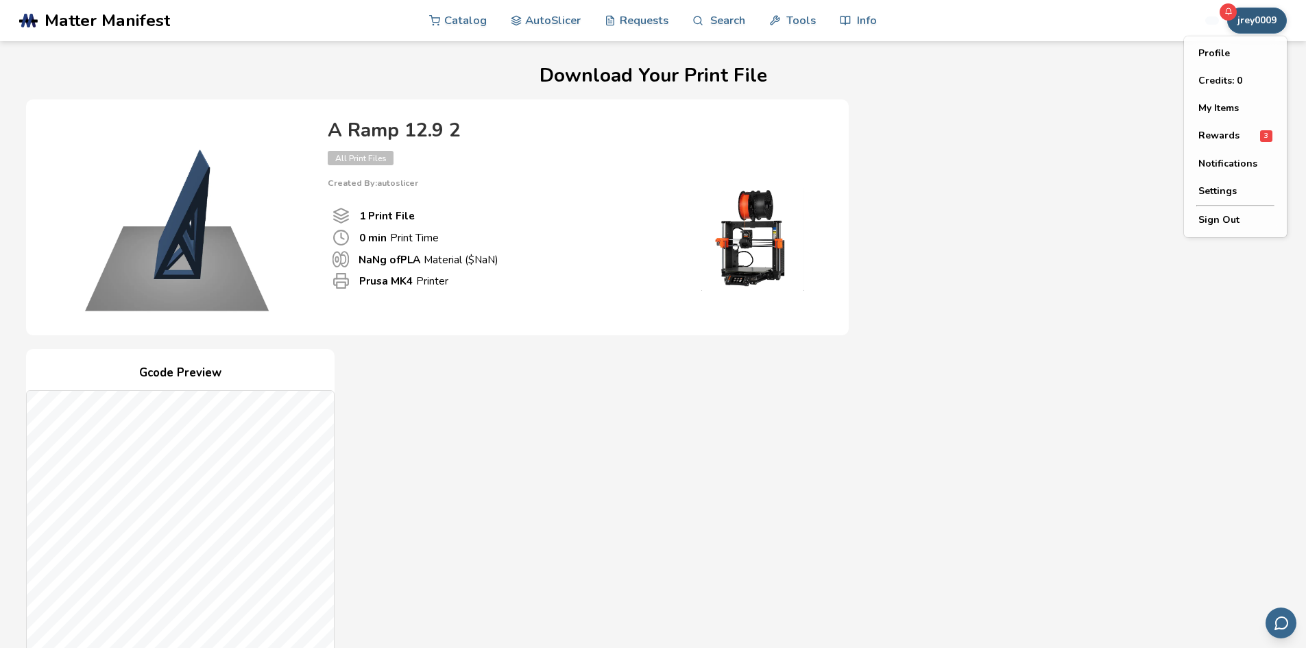
click at [1259, 26] on button "jrey0009" at bounding box center [1257, 21] width 60 height 26
click at [1213, 110] on button "My Items" at bounding box center [1235, 108] width 96 height 27
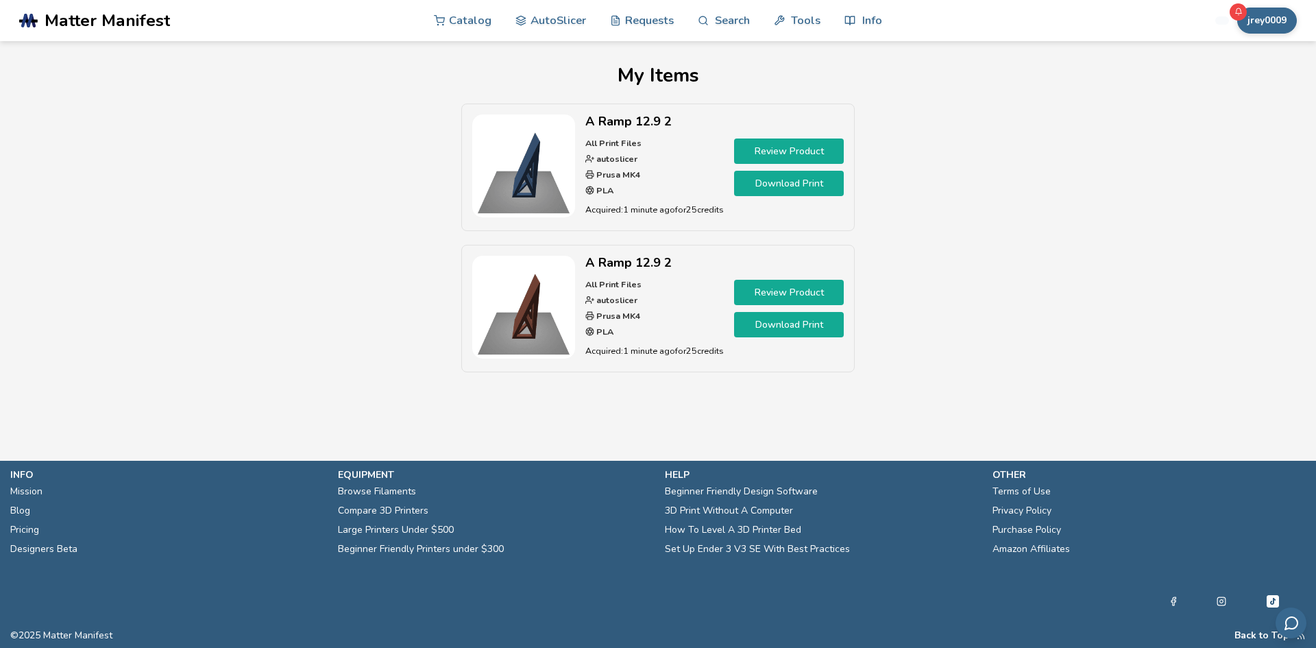
click at [764, 317] on link "Download Print" at bounding box center [789, 324] width 110 height 25
